Goal: Information Seeking & Learning: Compare options

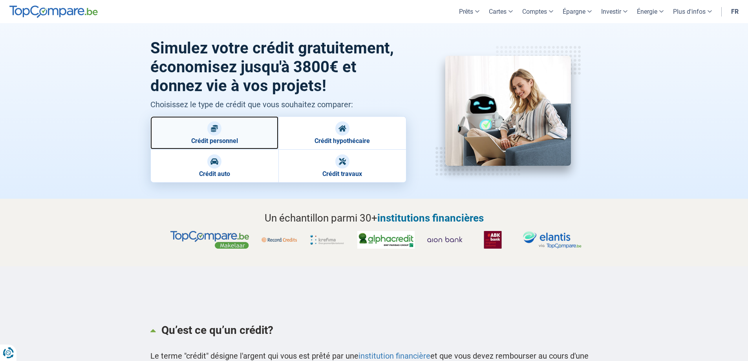
click at [221, 136] on link "Crédit personnel" at bounding box center [214, 132] width 128 height 33
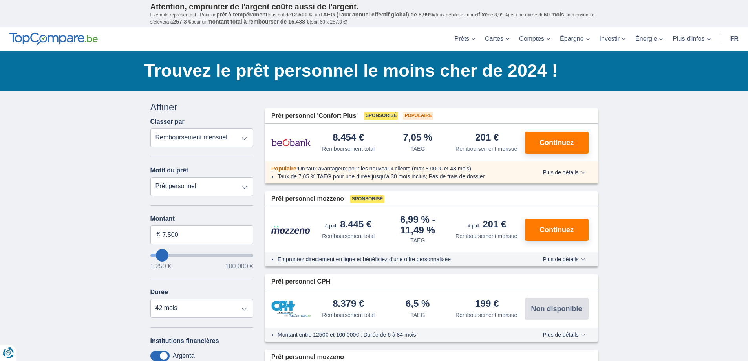
drag, startPoint x: 0, startPoint y: 0, endPoint x: 221, endPoint y: 136, distance: 259.3
click at [221, 136] on select "Remboursement total TAEG Remboursement mensuel" at bounding box center [201, 137] width 103 height 19
click at [201, 191] on select "Prêt personnel Voiture Moto / vélo Caravane / mobilhome Travaux Energie Rachat …" at bounding box center [201, 186] width 103 height 19
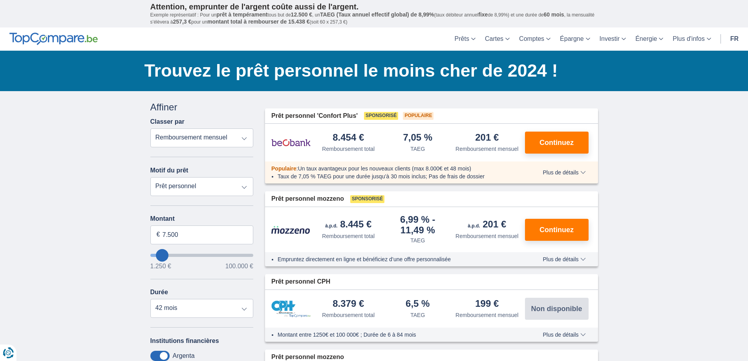
type input "5.250"
type input "5250"
select select "36"
type input "6.250"
type input "6250"
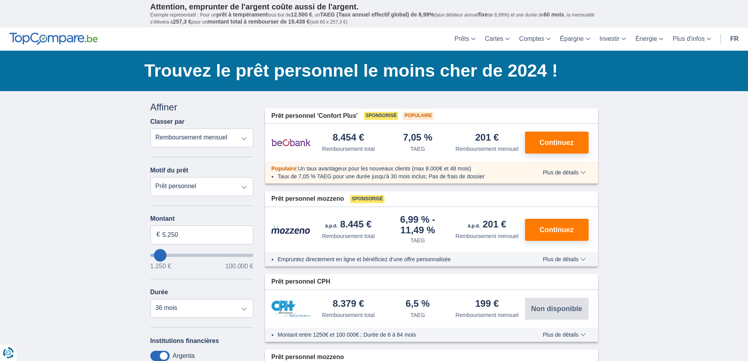
select select "42"
type input "7.250"
type input "7250"
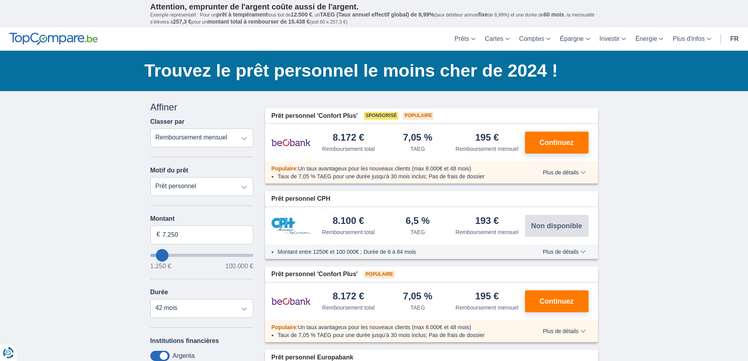
type input "15.250"
type input "17250"
type input "17.250"
select select "84"
type input "34.250"
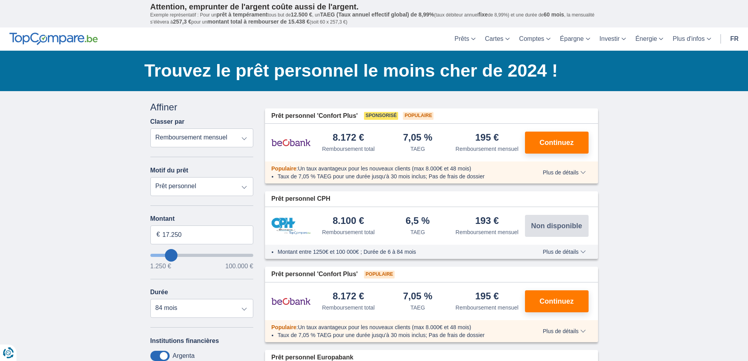
type input "34250"
select select "120"
type input "35250"
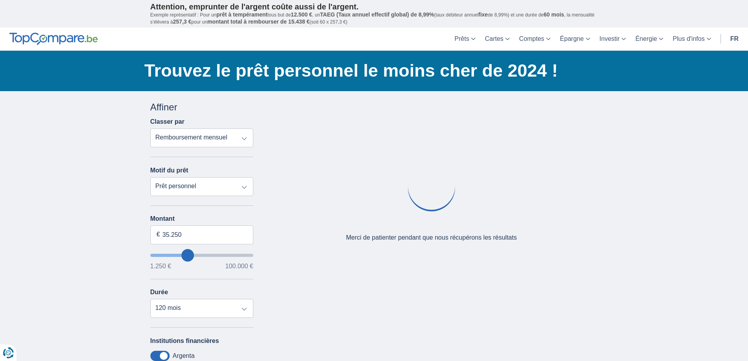
drag, startPoint x: 187, startPoint y: 253, endPoint x: 211, endPoint y: 253, distance: 23.9
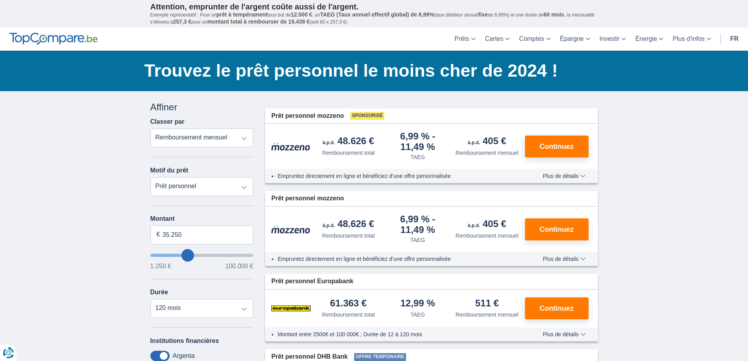
type input "37.250"
type input "37250"
type input "38.250"
type input "38250"
click at [195, 135] on select "Remboursement total TAEG Remboursement mensuel" at bounding box center [201, 137] width 103 height 19
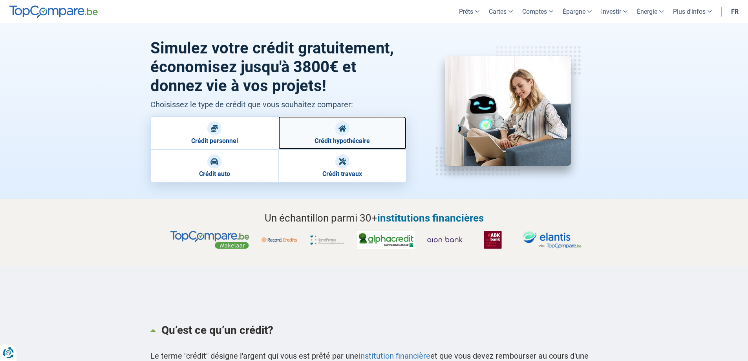
click at [317, 133] on link "Crédit hypothécaire" at bounding box center [342, 132] width 128 height 33
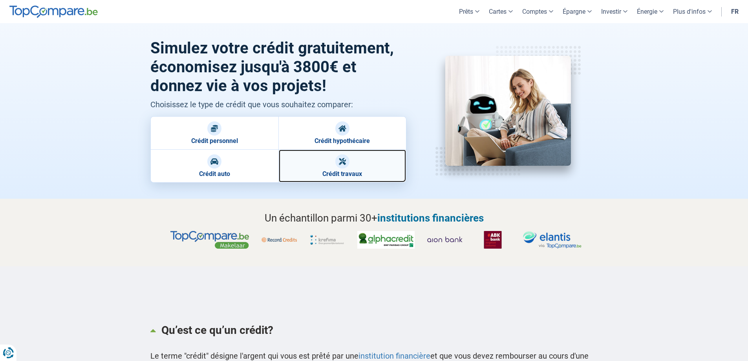
click at [339, 174] on link "Crédit travaux" at bounding box center [342, 165] width 128 height 33
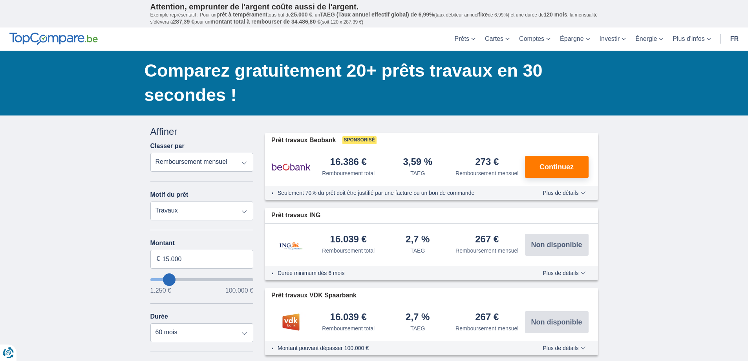
click at [222, 166] on select "Remboursement total TAEG Remboursement mensuel" at bounding box center [201, 162] width 103 height 19
click at [182, 213] on select "Prêt personnel Voiture Moto / vélo Caravane / mobilhome Travaux Energie Rachat …" at bounding box center [201, 210] width 103 height 19
click at [176, 261] on input "15.000" at bounding box center [201, 259] width 103 height 19
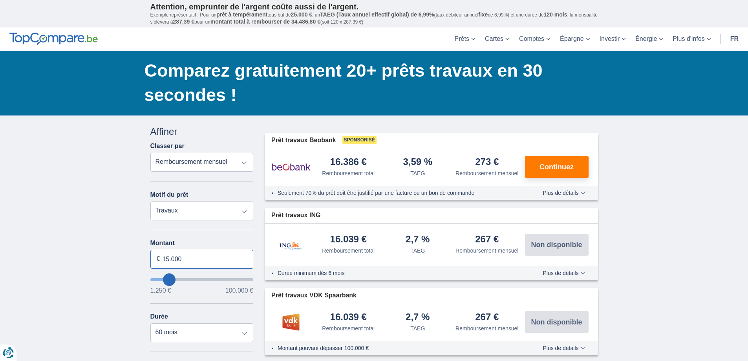
drag, startPoint x: 195, startPoint y: 259, endPoint x: 141, endPoint y: 257, distance: 54.2
type input "15250"
type input "14.250"
type input "14250"
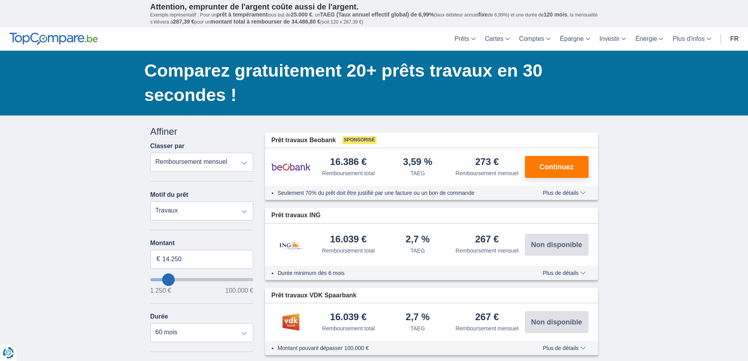
type input "15.250"
type input "16250"
type input "16.250"
select select "84"
click at [154, 259] on input "16.250" at bounding box center [201, 259] width 103 height 19
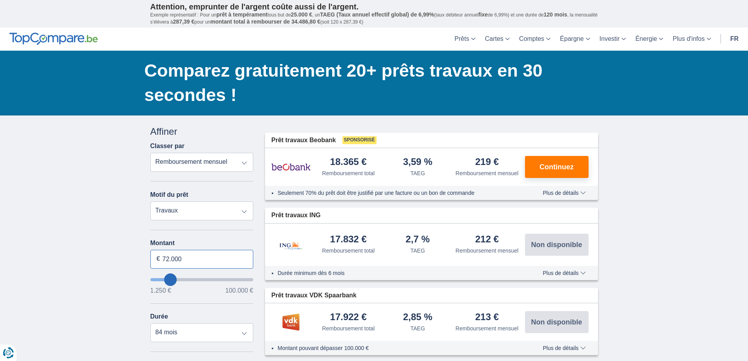
type input "72.000"
type input "72250"
click at [199, 304] on div "Montant 72.000 € 1.250 € 100.000 € Durée 12 mois 18 mois 24 mois 30 mois 36 moi…" at bounding box center [201, 290] width 103 height 102
select select "120"
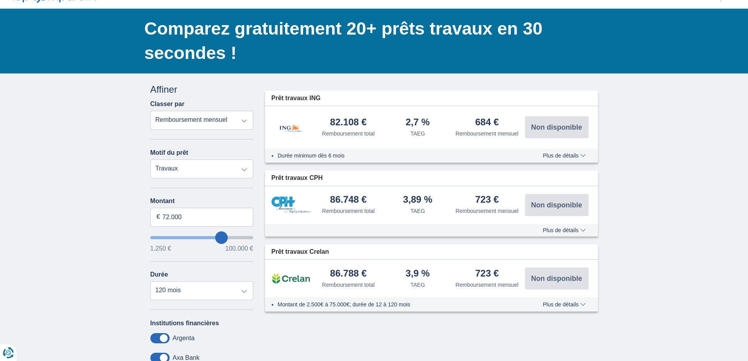
scroll to position [157, 0]
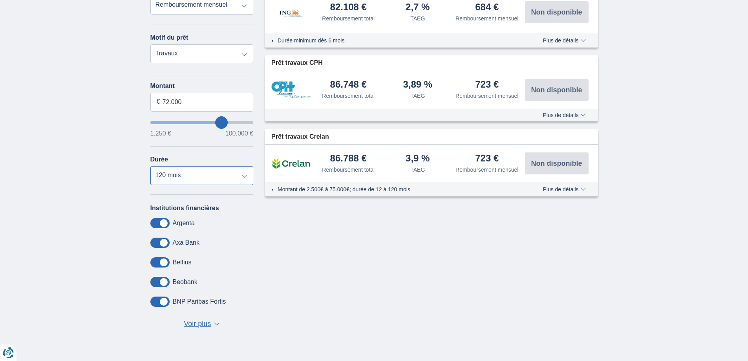
click at [202, 173] on select "12 mois 18 mois 24 mois 30 mois 36 mois 42 mois 48 mois 60 mois 72 mois 84 mois…" at bounding box center [201, 175] width 103 height 19
click at [165, 300] on span at bounding box center [159, 301] width 19 height 10
click at [0, 0] on input "checkbox" at bounding box center [0, 0] width 0 height 0
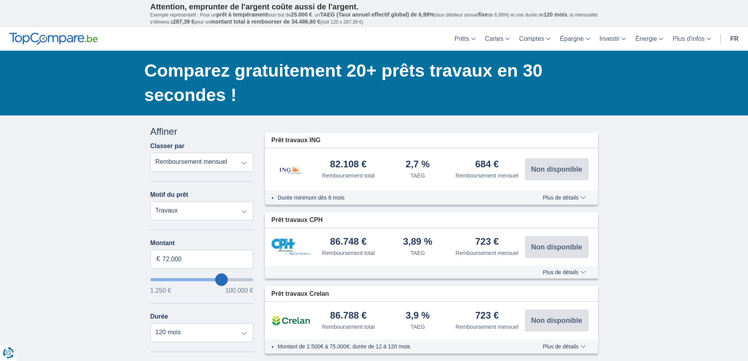
scroll to position [118, 0]
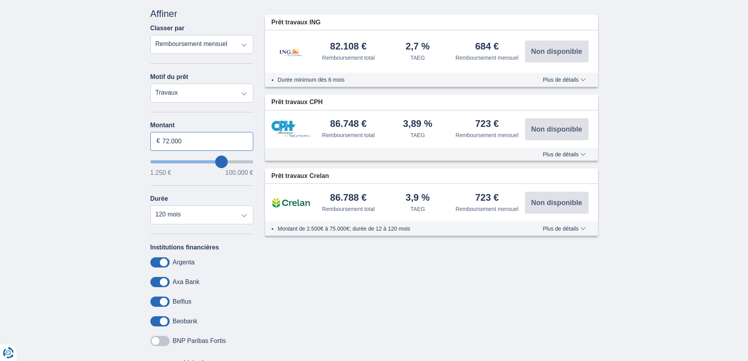
drag, startPoint x: 188, startPoint y: 143, endPoint x: 152, endPoint y: 142, distance: 36.1
click at [153, 142] on input "72.000" at bounding box center [201, 141] width 103 height 19
type input "60.000"
type input "60250"
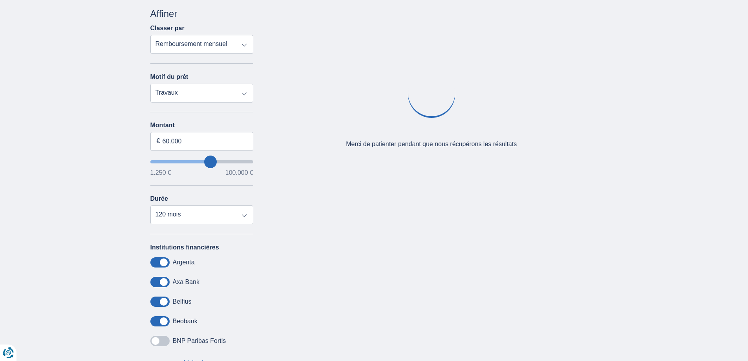
click at [122, 218] on div "× widget.non-eligible-application.title widget.non-eligible-application.text no…" at bounding box center [374, 198] width 748 height 401
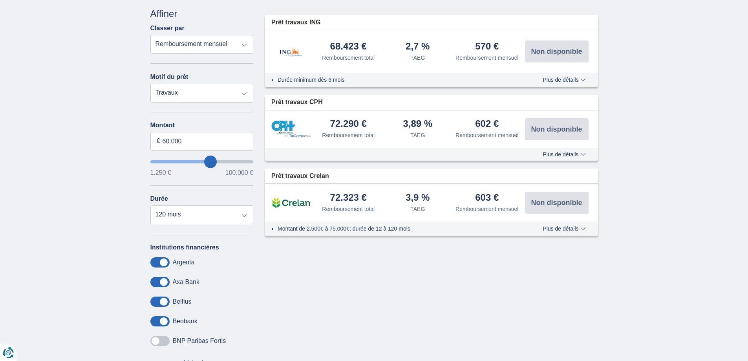
click at [560, 153] on span "Plus de détails" at bounding box center [563, 153] width 43 height 5
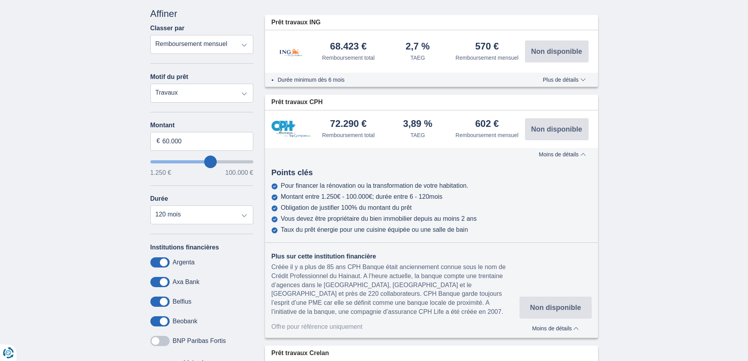
click at [560, 153] on span "Moins de détails" at bounding box center [561, 153] width 47 height 5
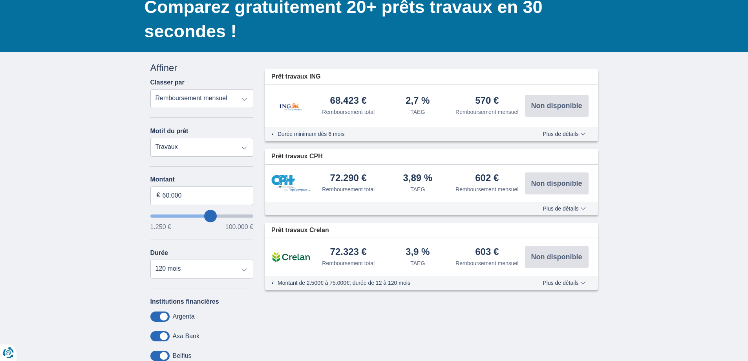
scroll to position [0, 0]
